Goal: Task Accomplishment & Management: Manage account settings

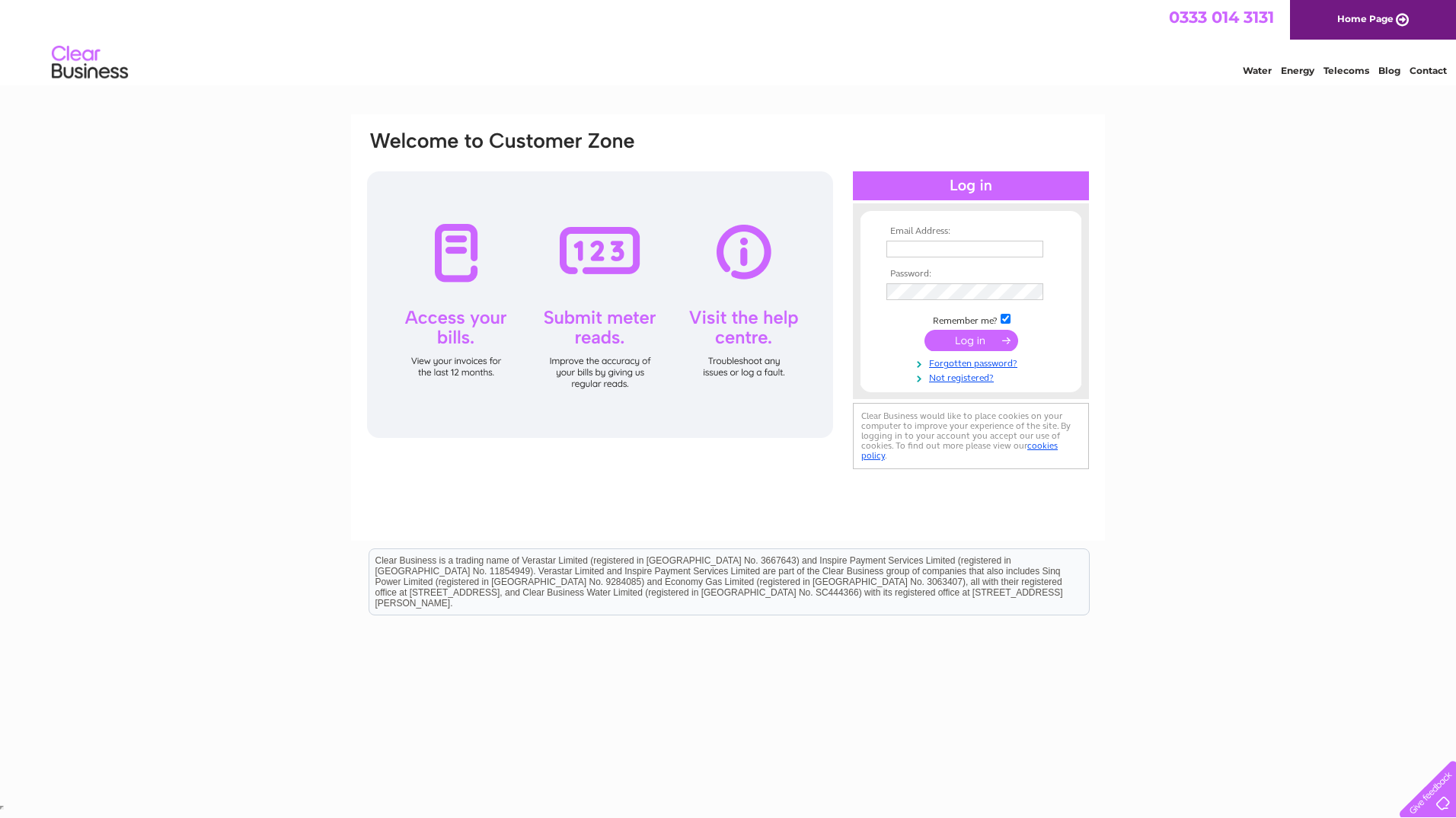
click at [943, 242] on input "text" at bounding box center [964, 248] width 157 height 17
click at [939, 256] on input "text" at bounding box center [965, 249] width 158 height 19
type input "[PERSON_NAME][EMAIL_ADDRESS][DOMAIN_NAME]"
click at [957, 338] on input "submit" at bounding box center [971, 341] width 94 height 22
click at [1003, 342] on input "submit" at bounding box center [971, 342] width 94 height 22
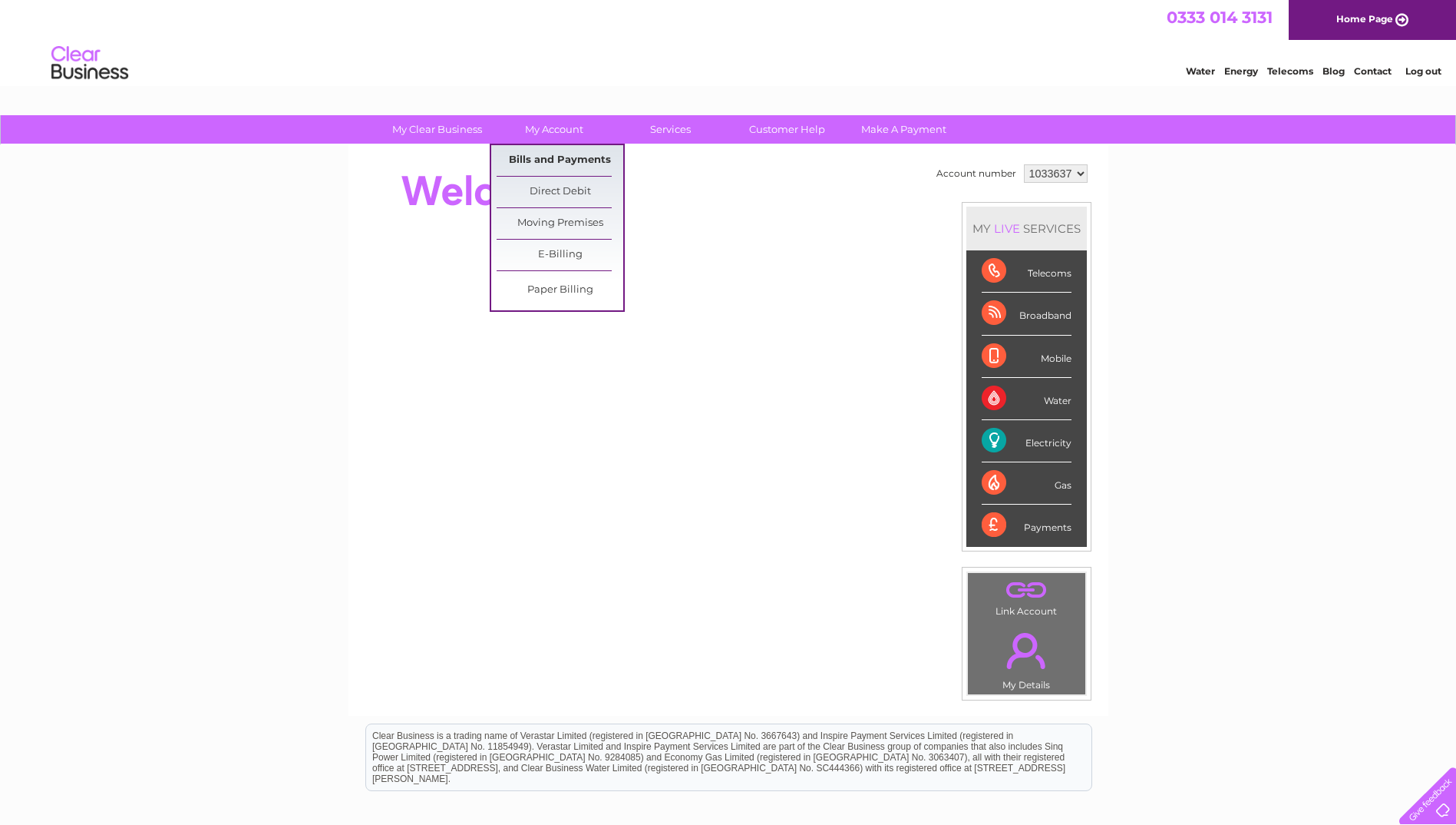
click at [550, 162] on link "Bills and Payments" at bounding box center [560, 160] width 127 height 31
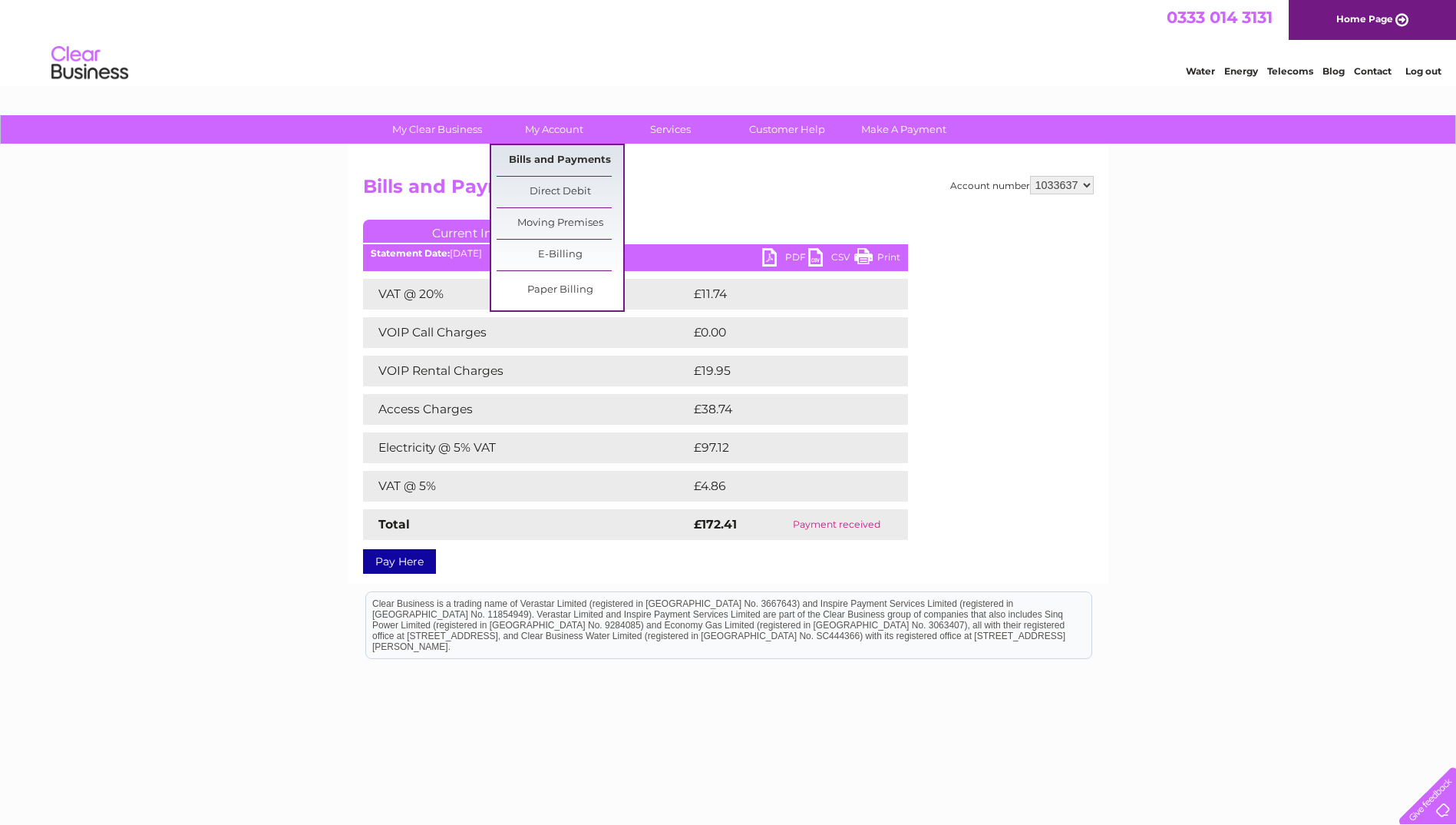
click at [529, 158] on link "Bills and Payments" at bounding box center [560, 160] width 127 height 31
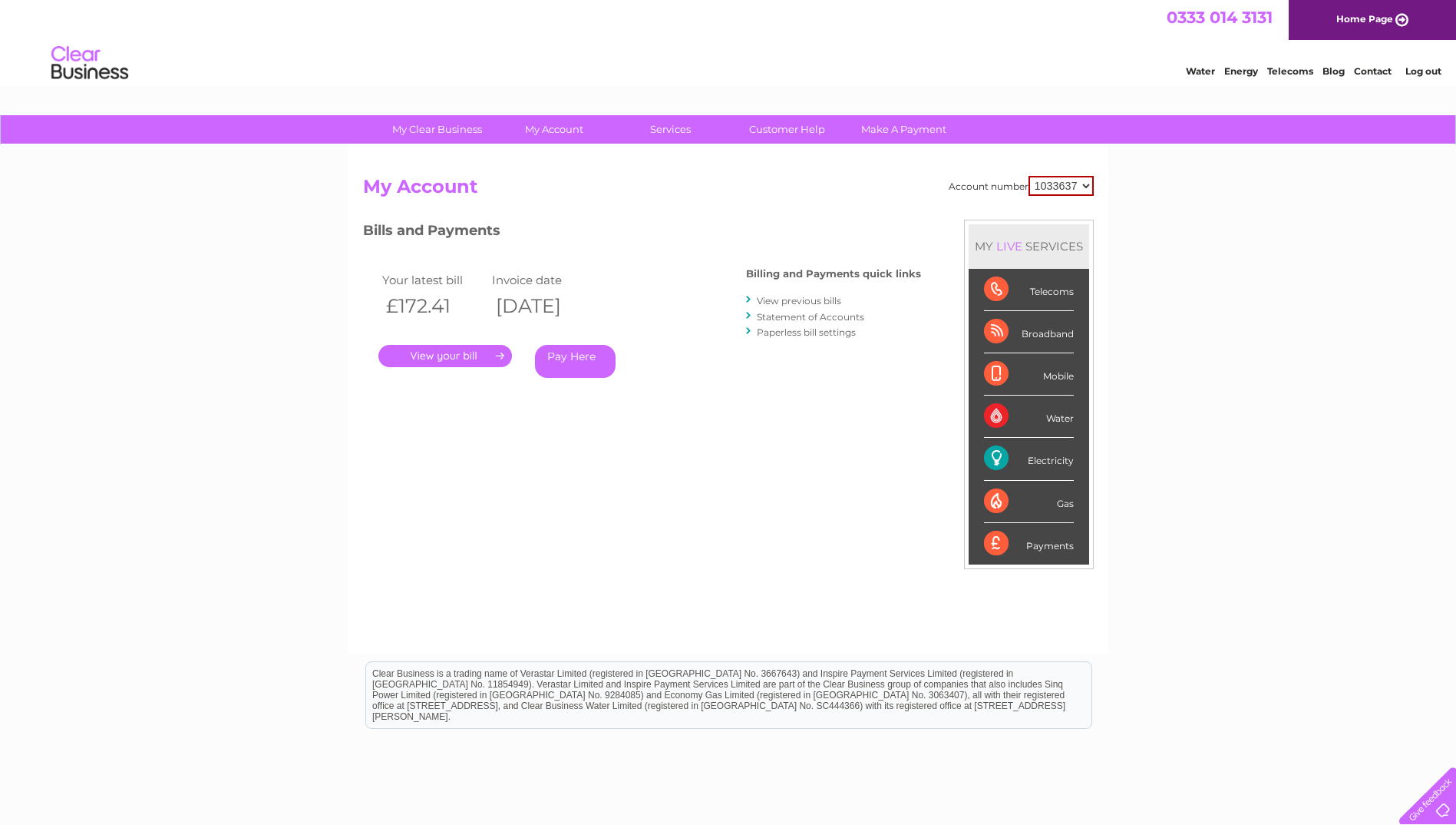
click at [805, 300] on link "View previous bills" at bounding box center [799, 301] width 84 height 12
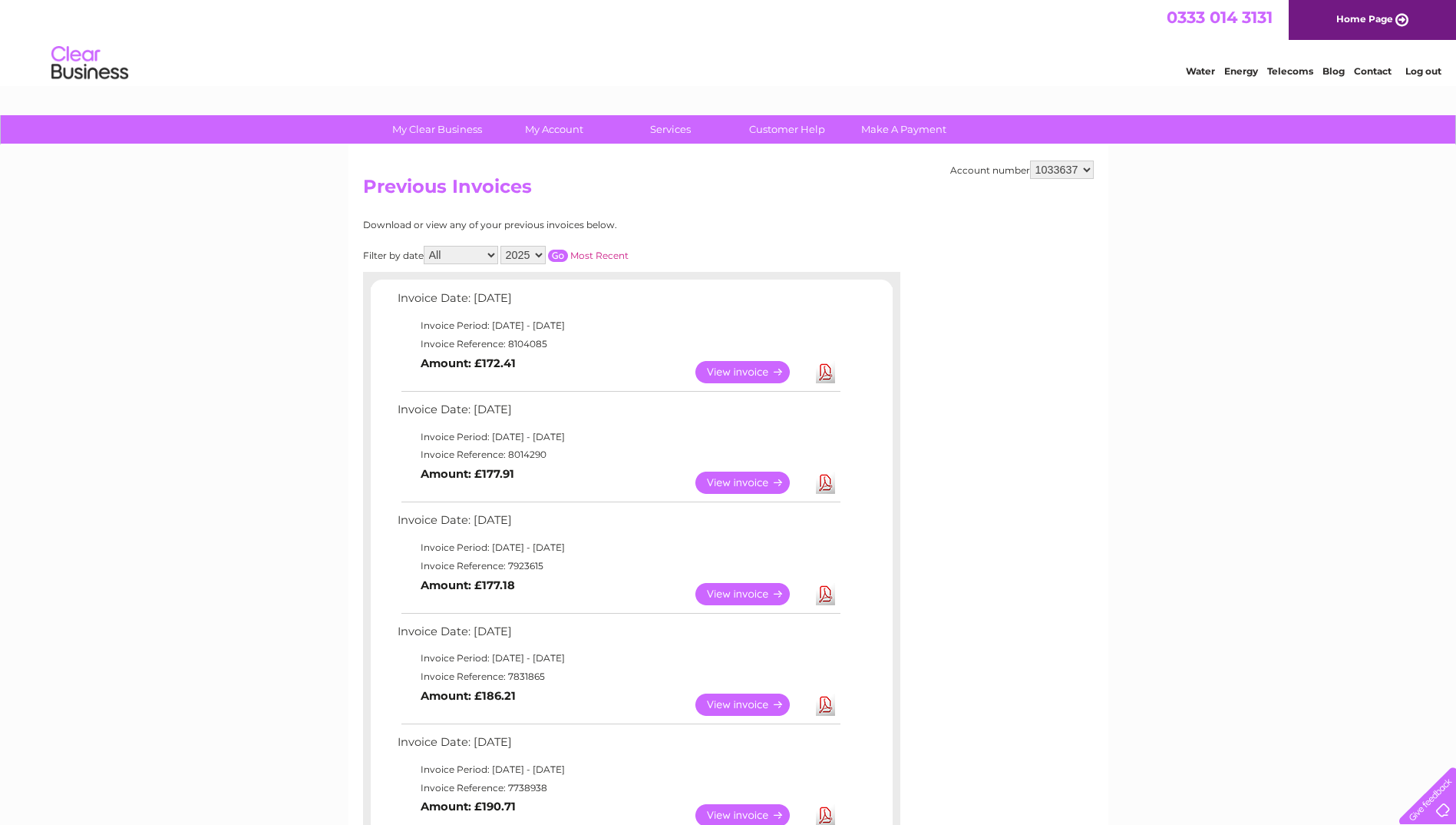
click at [756, 480] on link "View" at bounding box center [752, 482] width 113 height 22
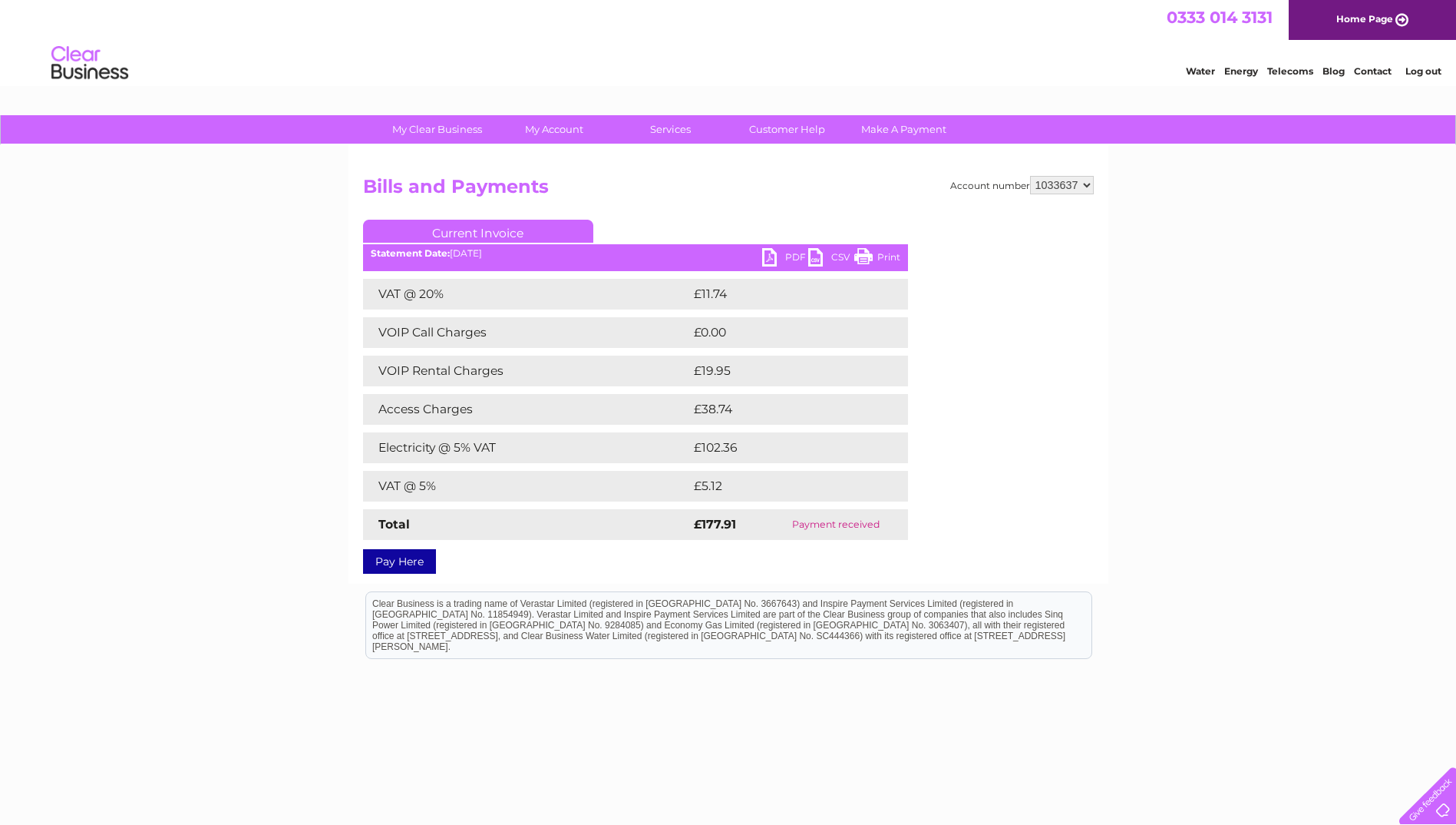
click at [783, 260] on link "PDF" at bounding box center [785, 259] width 46 height 22
drag, startPoint x: 1313, startPoint y: 388, endPoint x: 1302, endPoint y: 391, distance: 11.4
click at [1313, 388] on div "My Clear Business Login Details My Details My Preferences Link Account My Accou…" at bounding box center [728, 481] width 1456 height 731
click at [1432, 71] on link "Log out" at bounding box center [1423, 71] width 36 height 12
